Goal: Obtain resource: Obtain resource

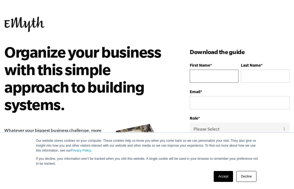
click at [213, 75] on input "First Name *" at bounding box center [214, 75] width 49 height 13
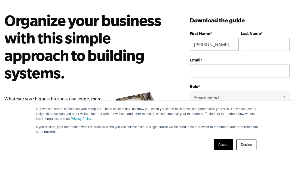
type input "[PERSON_NAME]"
click at [264, 69] on input "Last Name *" at bounding box center [265, 75] width 49 height 13
type input "[PERSON_NAME]"
click at [220, 96] on input "Email *" at bounding box center [240, 102] width 100 height 13
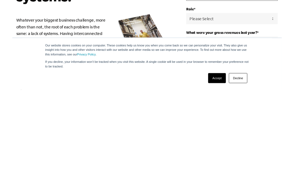
scroll to position [6, 0]
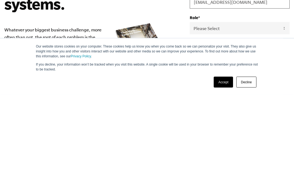
type input "[EMAIL_ADDRESS][DOMAIN_NAME]"
click at [265, 116] on select "Please Select Owner Partner / Co-Owner Executive Employee / Other" at bounding box center [240, 122] width 100 height 12
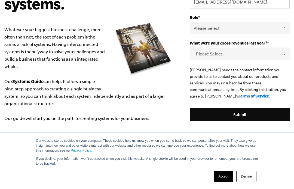
select select "Partner / Co-Owner"
click at [271, 53] on select "- Please Select - 0-75K 76-150K 151-275K 276-500K 501-750K 751-1M 1-2.5M 2.5-5M…" at bounding box center [240, 53] width 100 height 12
select select "151-275K"
click at [230, 114] on input "Submit" at bounding box center [240, 114] width 100 height 13
